Goal: Information Seeking & Learning: Learn about a topic

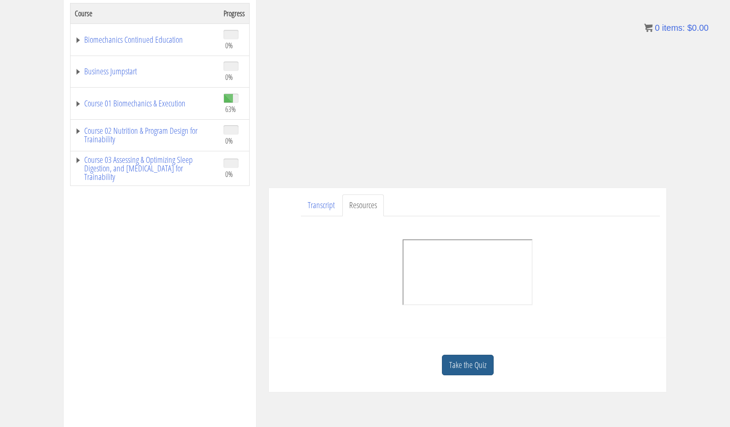
click at [459, 362] on link "Take the Quiz" at bounding box center [468, 365] width 52 height 21
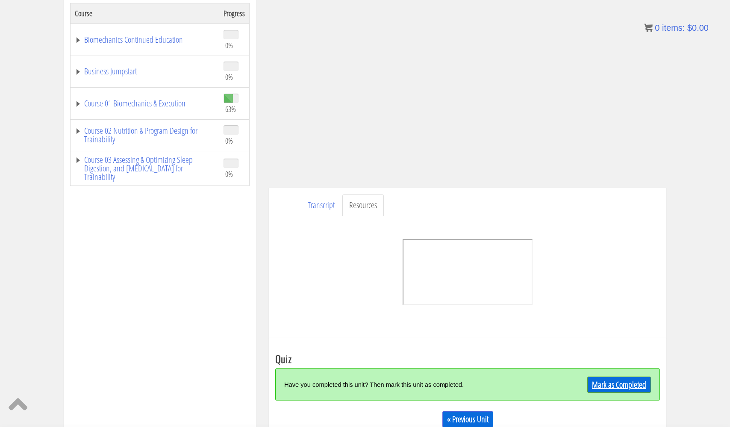
click at [628, 382] on link "Mark as Completed" at bounding box center [619, 385] width 64 height 16
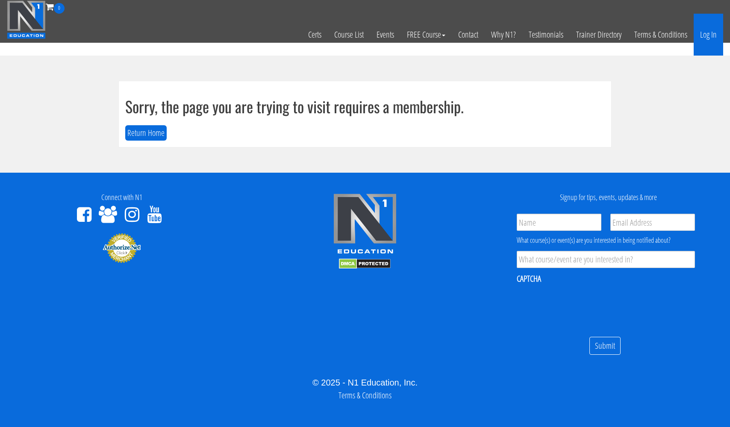
click at [706, 33] on link "Log In" at bounding box center [708, 35] width 29 height 42
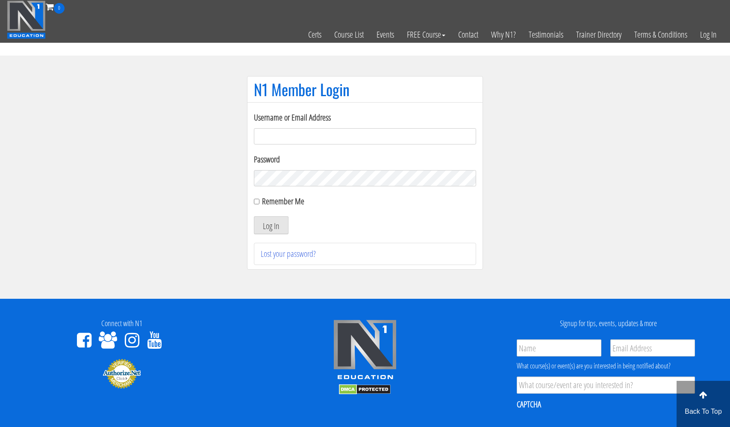
type input "[EMAIL_ADDRESS][DOMAIN_NAME]"
click at [271, 225] on button "Log In" at bounding box center [271, 225] width 35 height 18
click at [272, 224] on button "Log In" at bounding box center [271, 225] width 35 height 18
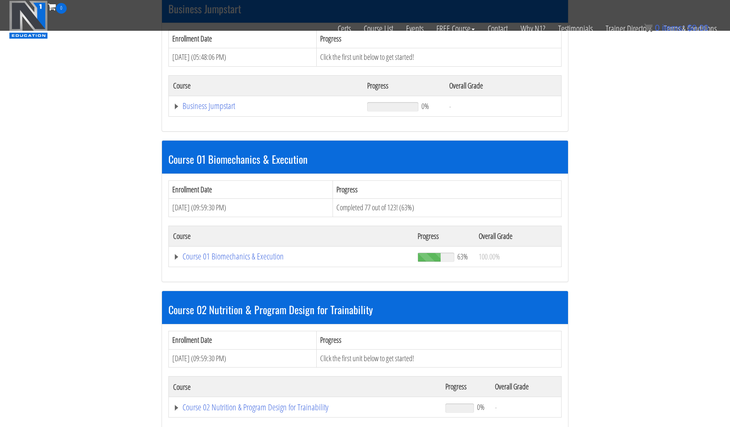
scroll to position [301, 0]
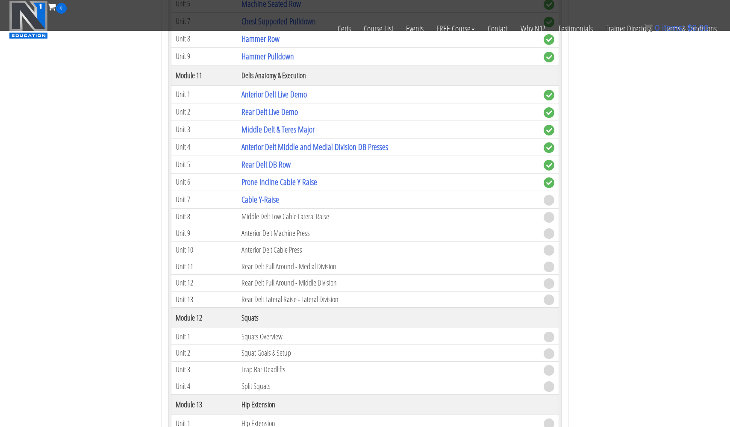
scroll to position [1957, 0]
click at [264, 197] on link "Cable Y-Raise" at bounding box center [260, 200] width 38 height 12
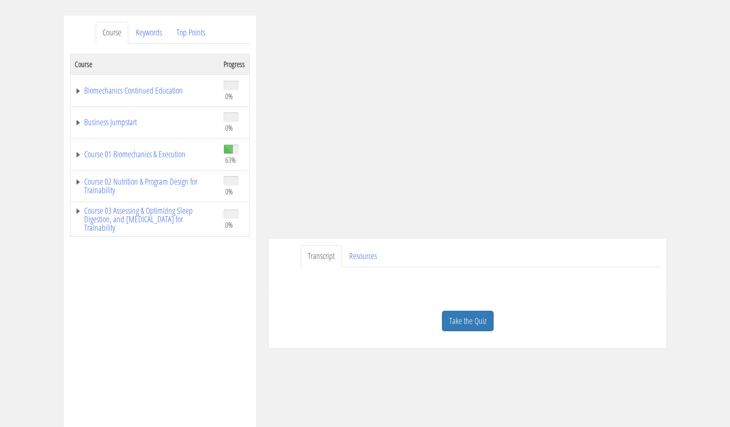
scroll to position [97, 0]
click at [360, 256] on link "Resources" at bounding box center [362, 256] width 41 height 22
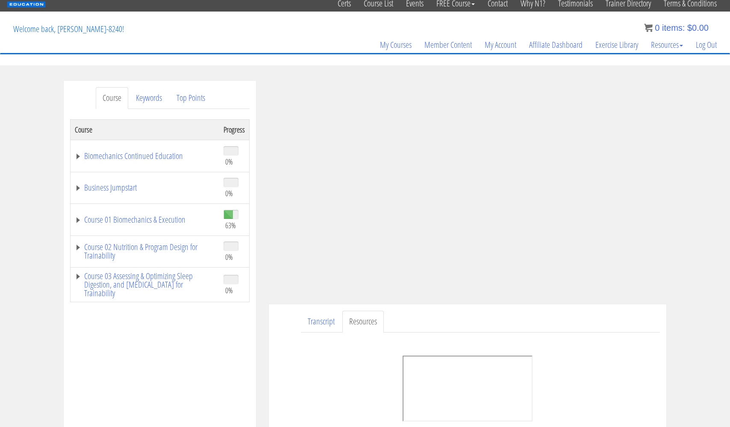
scroll to position [29, 0]
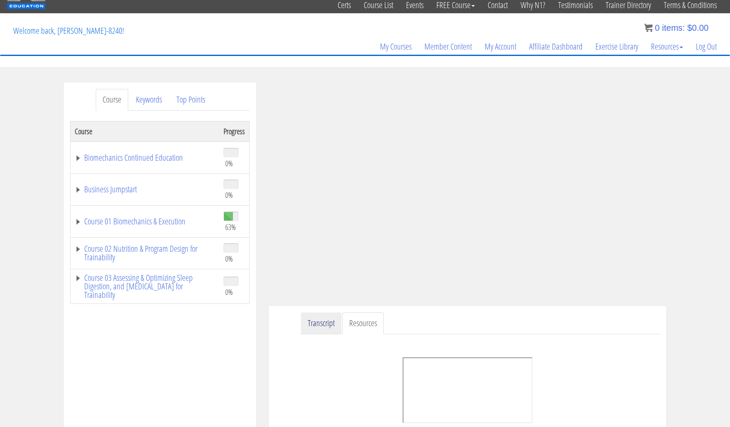
click at [329, 323] on link "Transcript" at bounding box center [321, 323] width 41 height 22
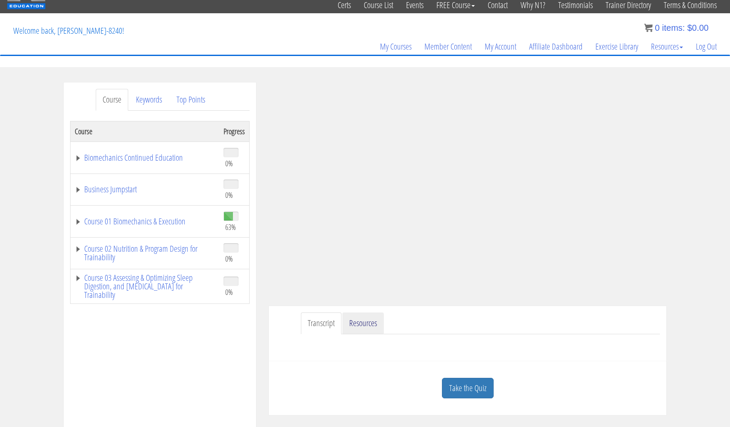
click at [356, 322] on link "Resources" at bounding box center [362, 323] width 41 height 22
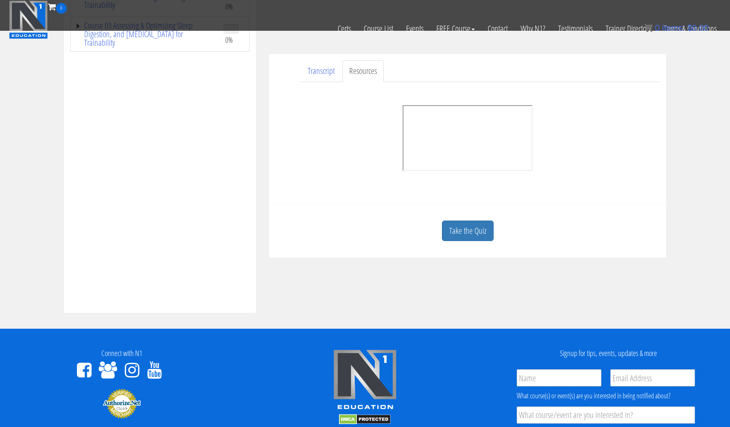
scroll to position [224, 0]
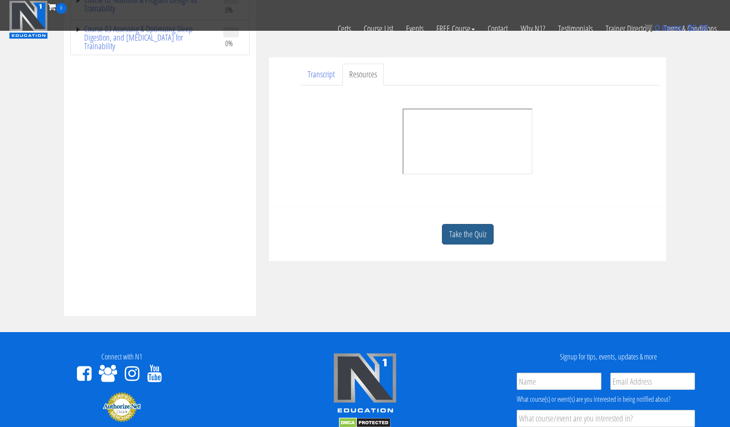
click at [470, 239] on link "Take the Quiz" at bounding box center [468, 234] width 52 height 21
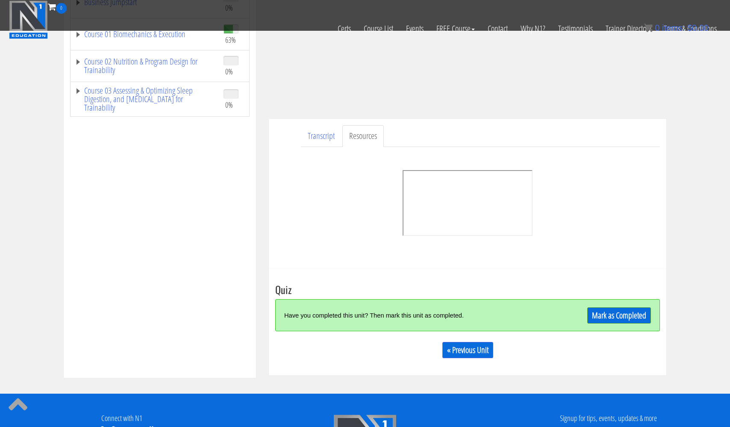
scroll to position [180, 0]
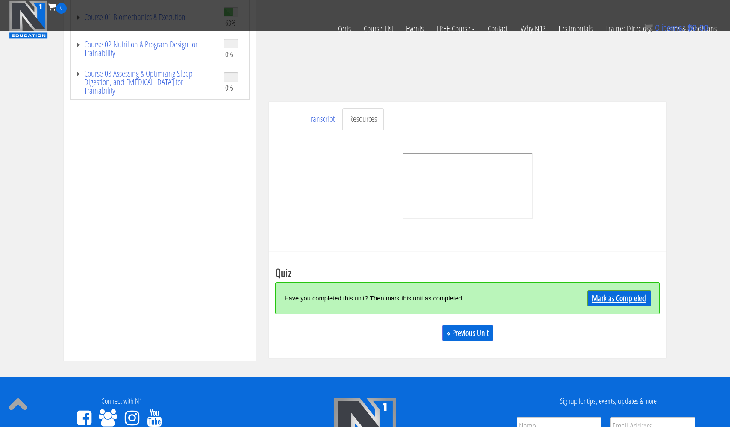
click at [604, 298] on link "Mark as Completed" at bounding box center [619, 298] width 64 height 16
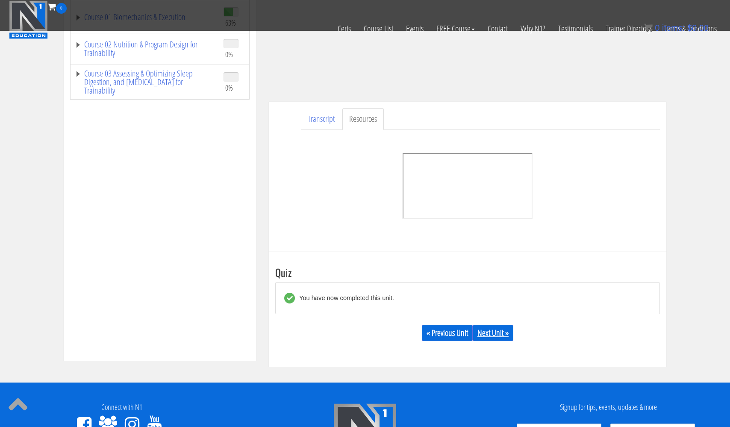
click at [497, 335] on link "Next Unit »" at bounding box center [493, 333] width 41 height 16
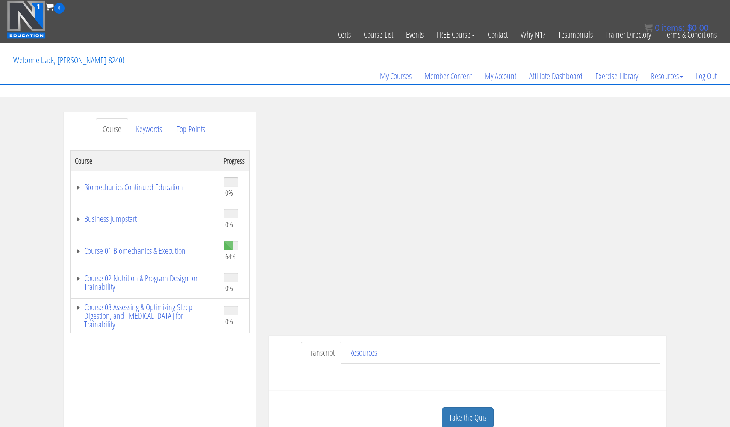
scroll to position [3, 0]
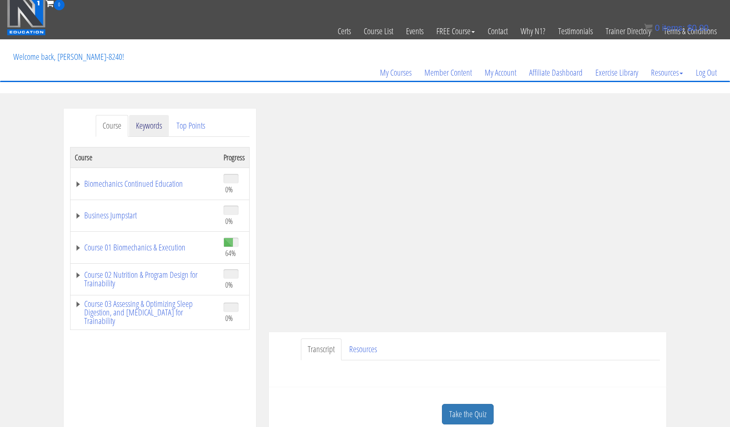
click at [150, 130] on link "Keywords" at bounding box center [149, 126] width 40 height 22
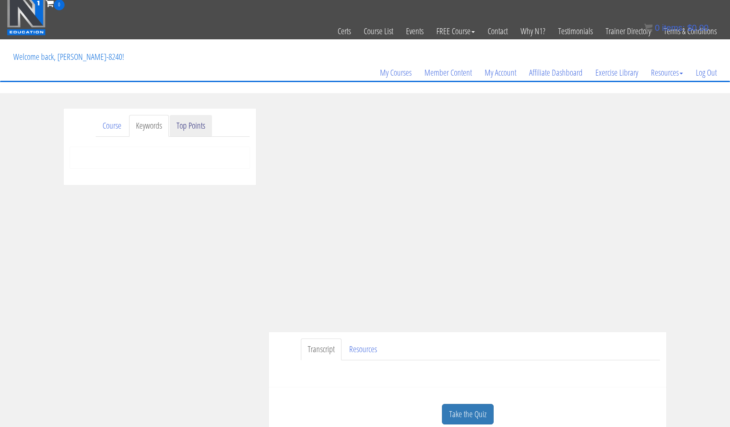
click at [188, 127] on link "Top Points" at bounding box center [191, 126] width 42 height 22
click at [104, 132] on link "Course" at bounding box center [112, 126] width 32 height 22
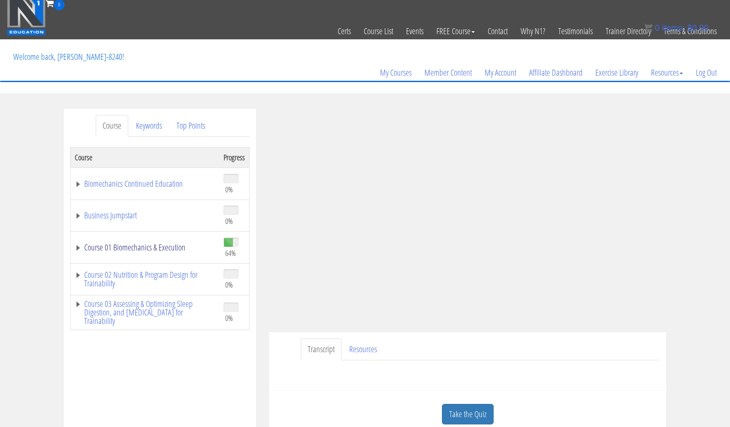
click at [167, 250] on link "Course 01 Biomechanics & Execution" at bounding box center [145, 247] width 140 height 9
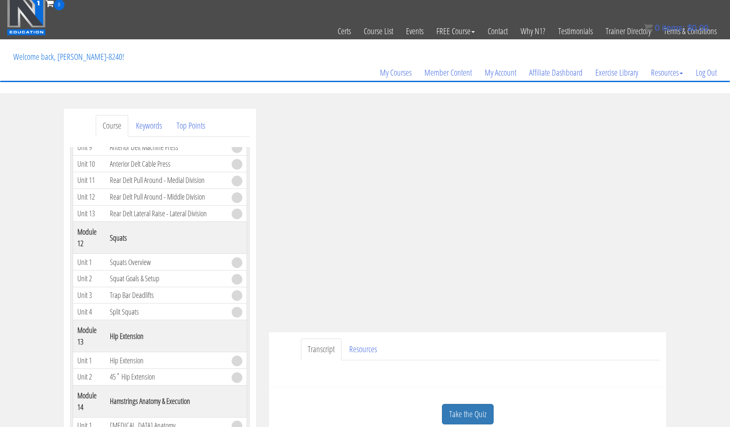
scroll to position [1979, 0]
click at [368, 347] on link "Resources" at bounding box center [362, 349] width 41 height 22
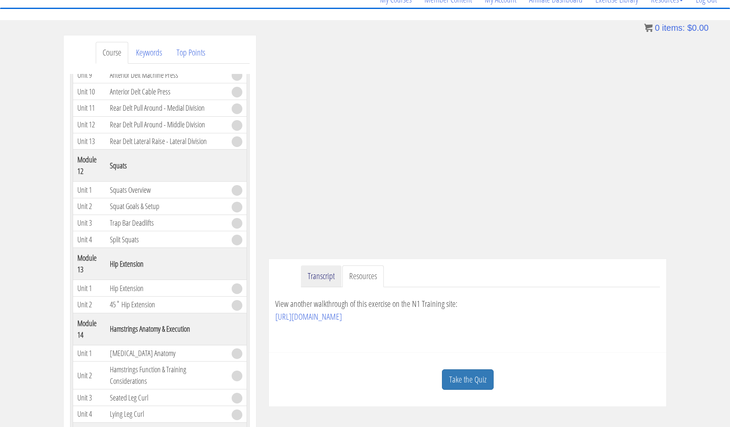
scroll to position [80, 0]
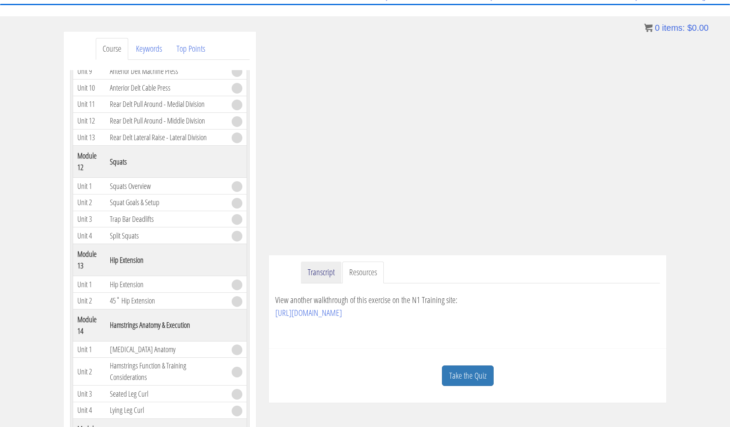
click at [321, 272] on link "Transcript" at bounding box center [321, 273] width 41 height 22
